Goal: Information Seeking & Learning: Learn about a topic

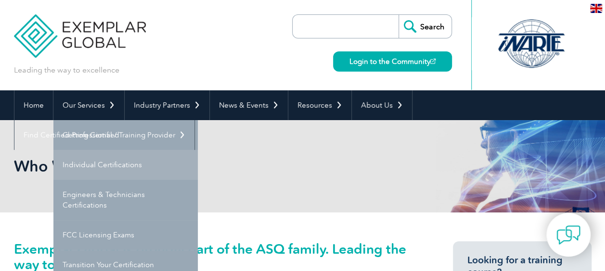
click at [113, 165] on link "Individual Certifications" at bounding box center [125, 165] width 144 height 30
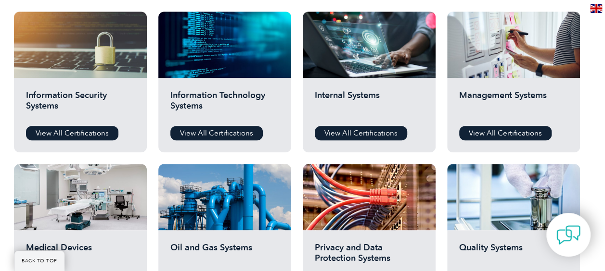
scroll to position [507, 0]
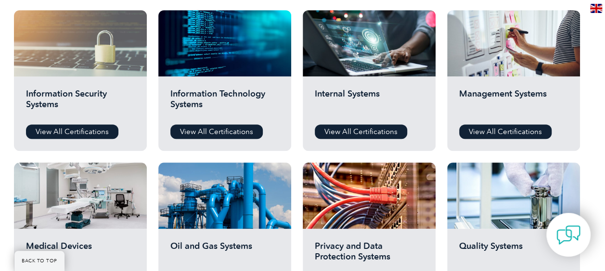
click at [87, 50] on div at bounding box center [80, 43] width 133 height 66
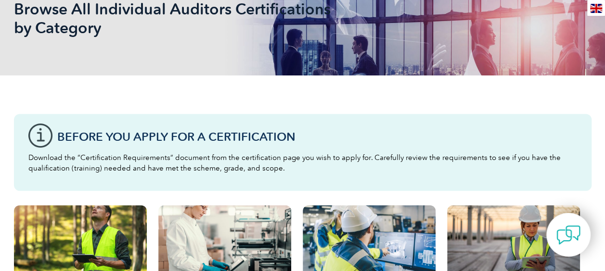
scroll to position [0, 0]
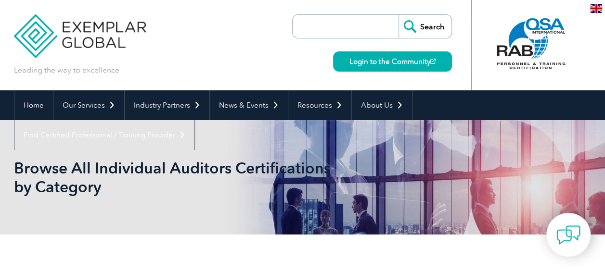
click at [351, 30] on input "search" at bounding box center [347, 26] width 101 height 23
paste input "NIST CSF 2.0 Lead Implementer"
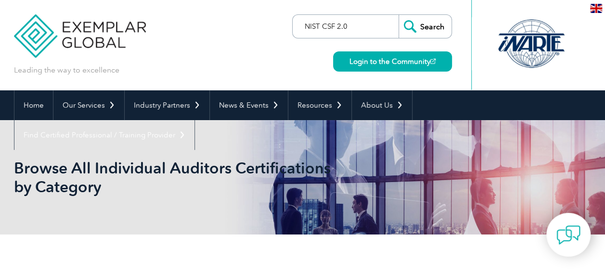
type input "NIST CSF 2.0"
click at [399, 15] on input "Search" at bounding box center [425, 26] width 53 height 23
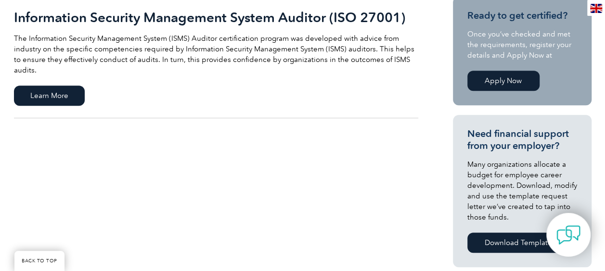
scroll to position [246, 0]
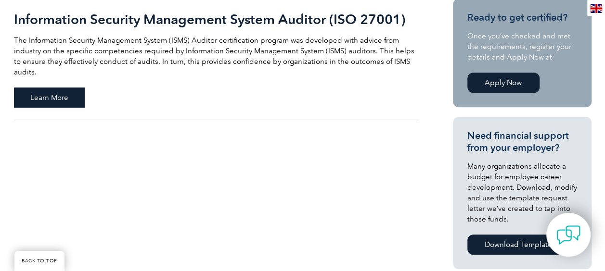
click at [44, 88] on span "Learn More" at bounding box center [49, 98] width 71 height 20
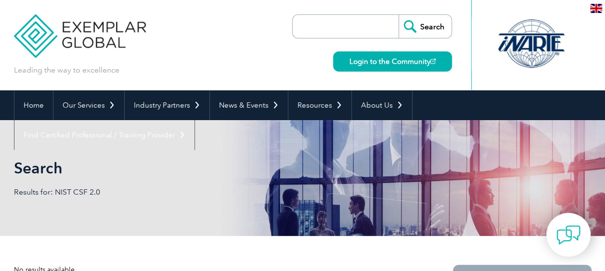
click at [329, 33] on input "search" at bounding box center [347, 26] width 101 height 23
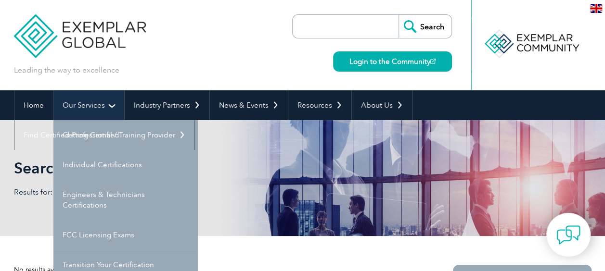
click at [94, 106] on link "Our Services" at bounding box center [88, 105] width 71 height 30
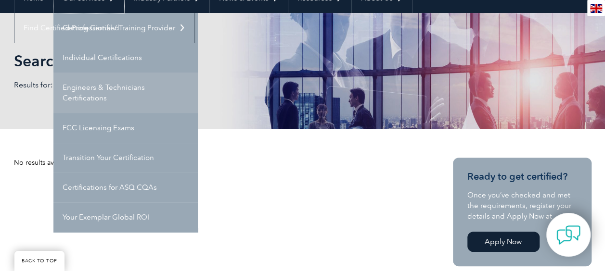
scroll to position [108, 0]
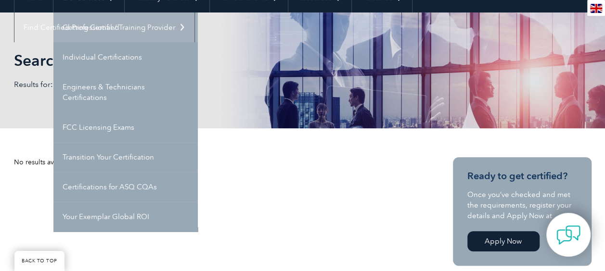
click at [102, 29] on link "Getting Certified" at bounding box center [125, 28] width 144 height 30
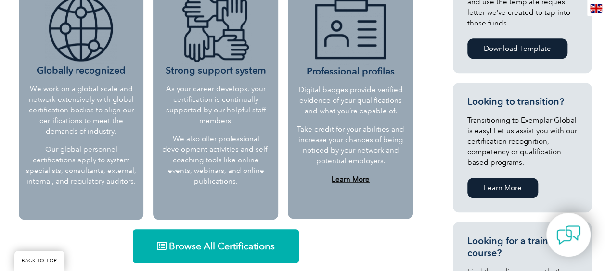
scroll to position [444, 0]
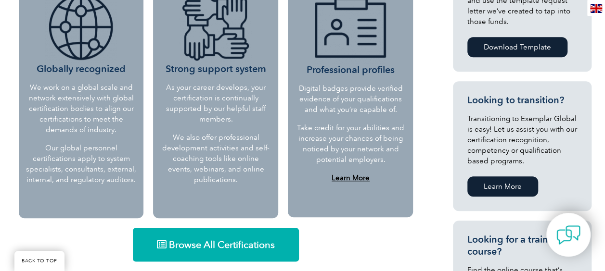
click at [227, 253] on link "Browse All Certifications" at bounding box center [216, 245] width 166 height 34
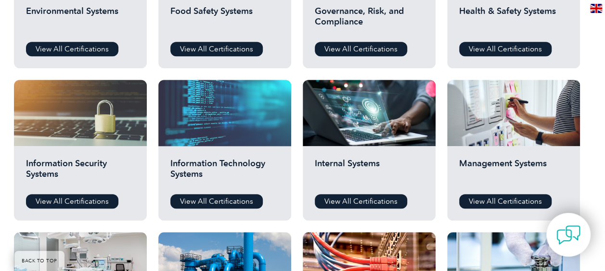
scroll to position [437, 0]
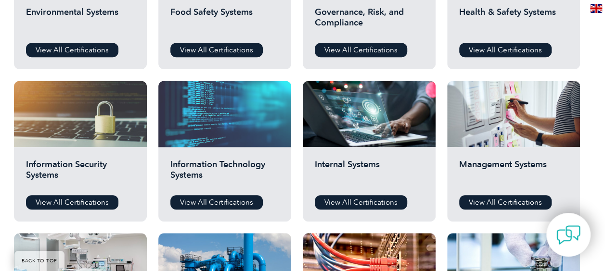
click at [220, 142] on div at bounding box center [224, 114] width 133 height 66
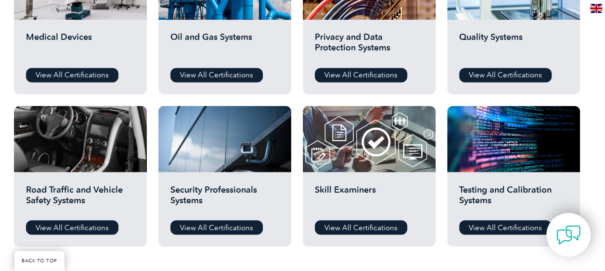
scroll to position [719, 0]
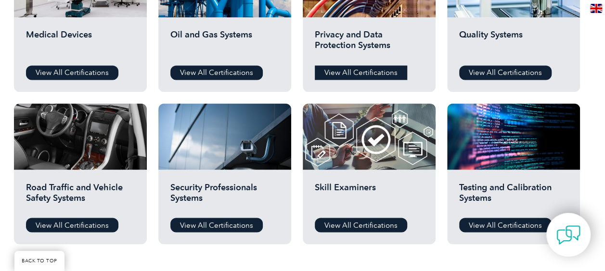
click at [370, 74] on link "View All Certifications" at bounding box center [361, 72] width 92 height 14
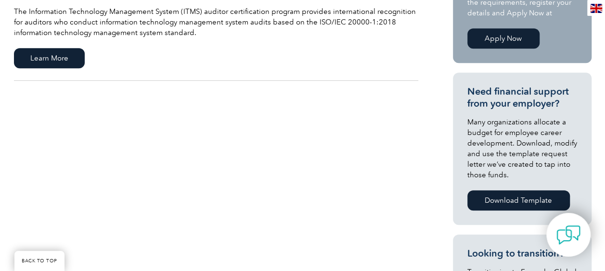
scroll to position [284, 0]
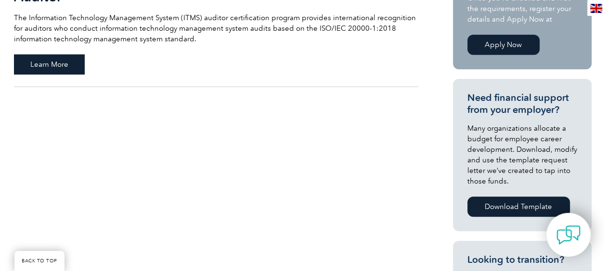
click at [54, 67] on span "Learn More" at bounding box center [49, 64] width 71 height 20
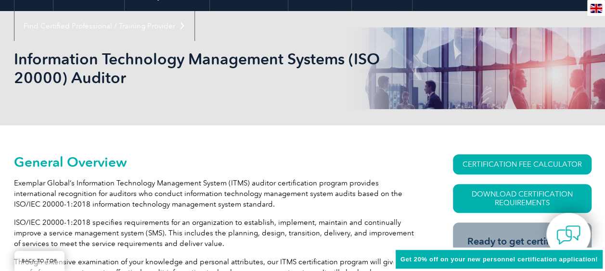
scroll to position [108, 0]
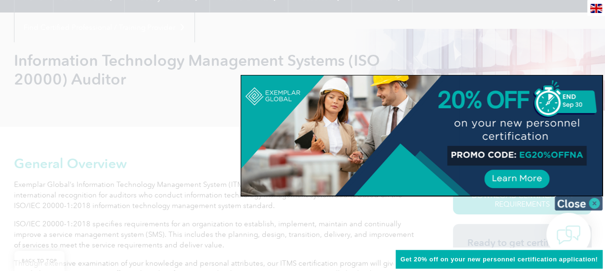
click at [586, 204] on img at bounding box center [578, 203] width 48 height 14
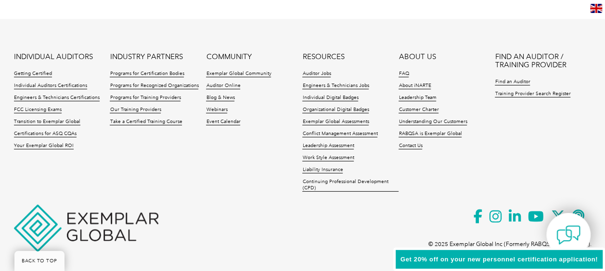
scroll to position [1367, 0]
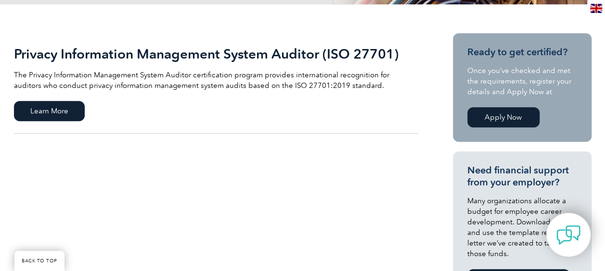
scroll to position [207, 0]
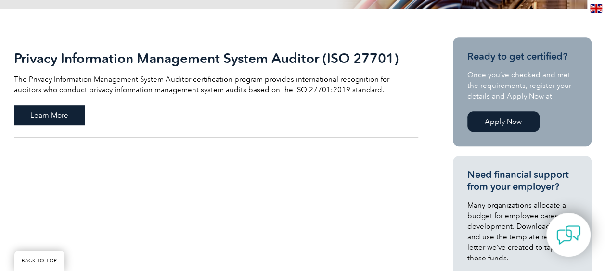
click at [60, 112] on span "Learn More" at bounding box center [49, 115] width 71 height 20
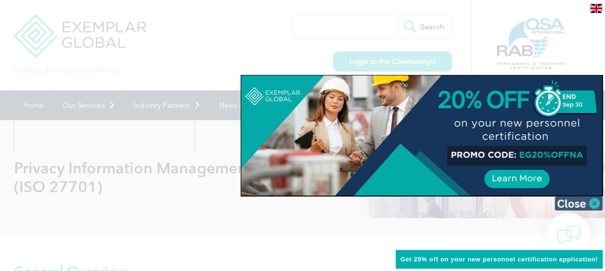
click at [575, 208] on img at bounding box center [578, 203] width 48 height 14
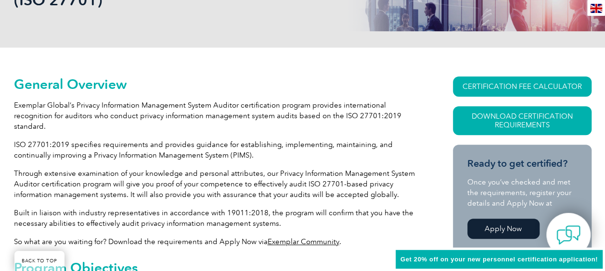
scroll to position [186, 0]
